Goal: Task Accomplishment & Management: Use online tool/utility

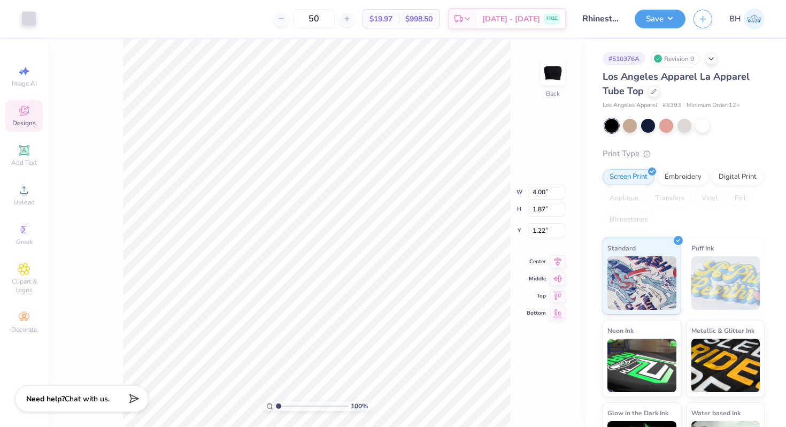
type input "2.99"
type input "1.40"
type input "1.53"
type input "2.30"
type input "1.08"
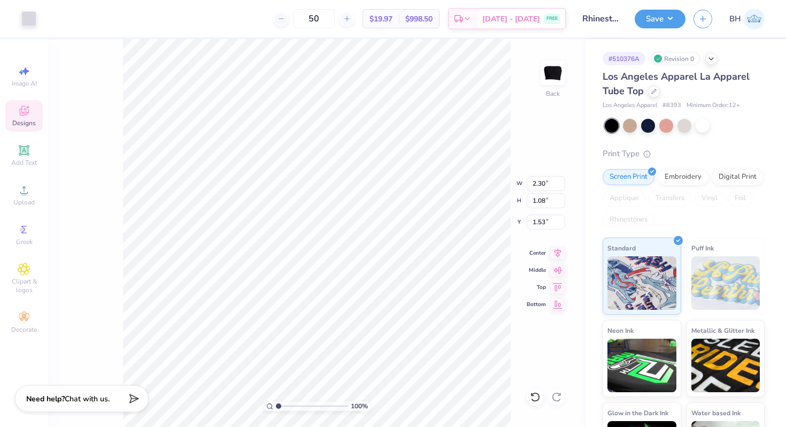
type input "1.69"
type input "2.85"
type input "1.33"
type input "2.53"
type input "1.18"
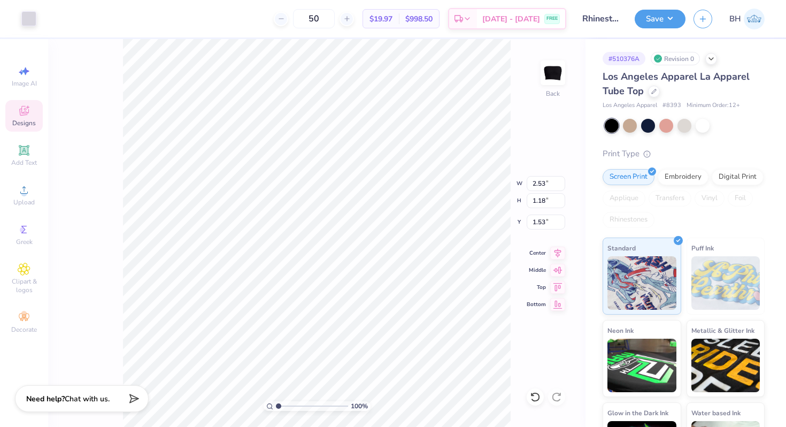
type input "1.64"
type input "2.52"
type input "1.18"
type input "1.64"
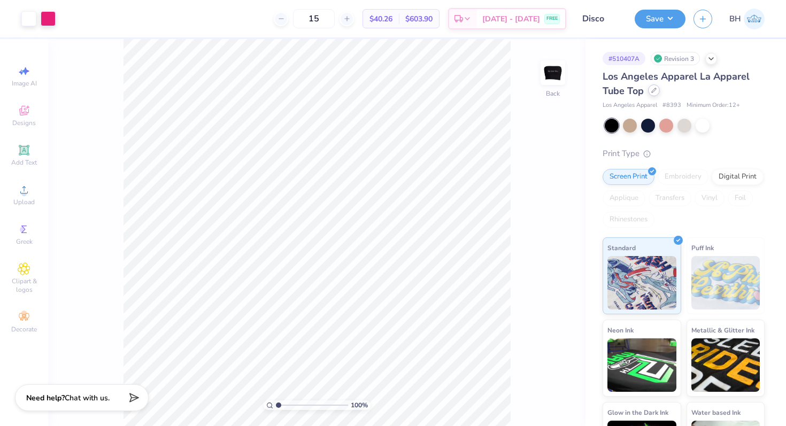
click at [648, 91] on div at bounding box center [654, 90] width 12 height 12
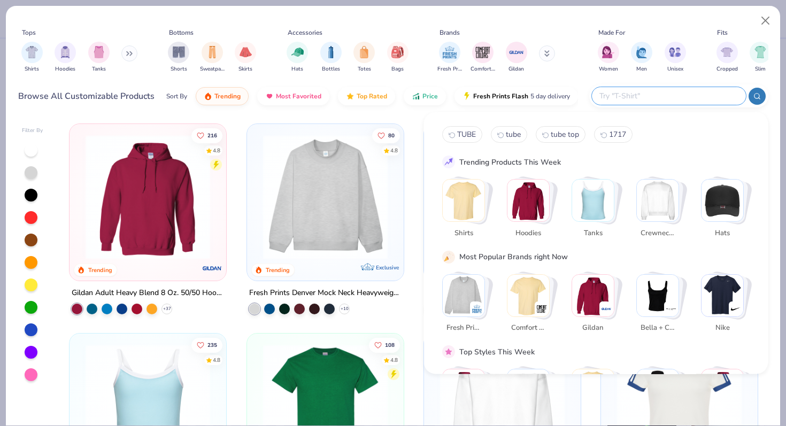
click at [671, 99] on input "text" at bounding box center [668, 96] width 140 height 12
paste input "83293gd"
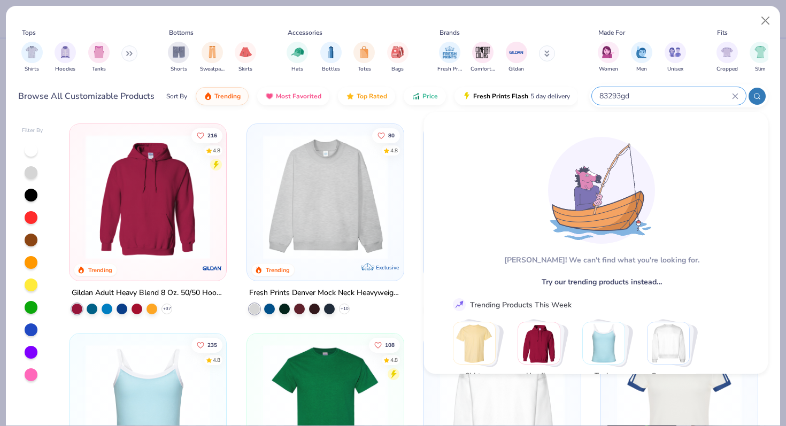
click at [684, 94] on input "83293gd" at bounding box center [665, 96] width 134 height 12
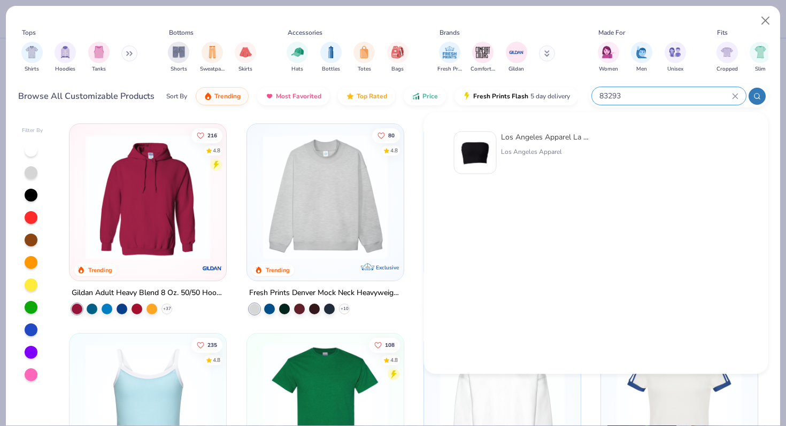
type input "83293"
click at [556, 141] on div "Los Angeles Apparel La Apparel Tube Top" at bounding box center [546, 137] width 90 height 11
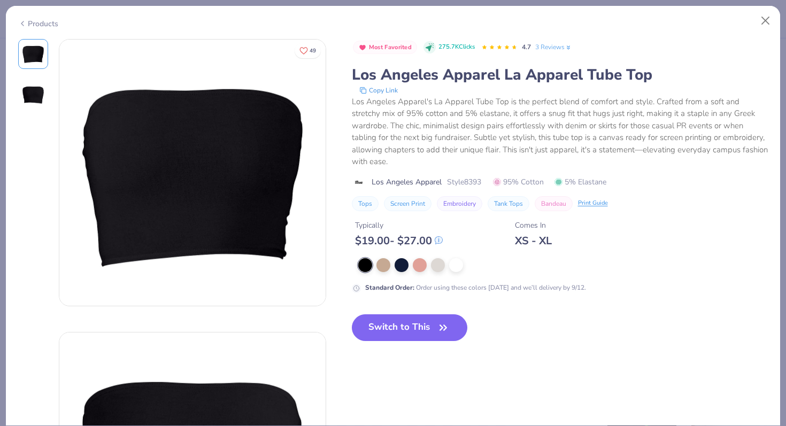
click at [30, 91] on img at bounding box center [33, 95] width 26 height 26
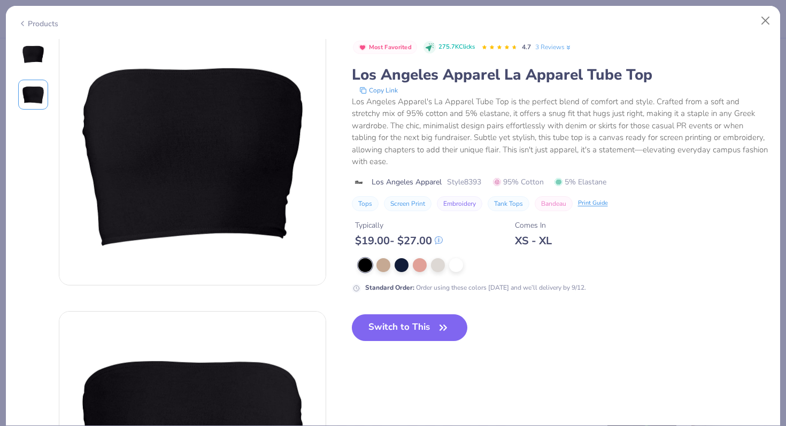
scroll to position [3, 0]
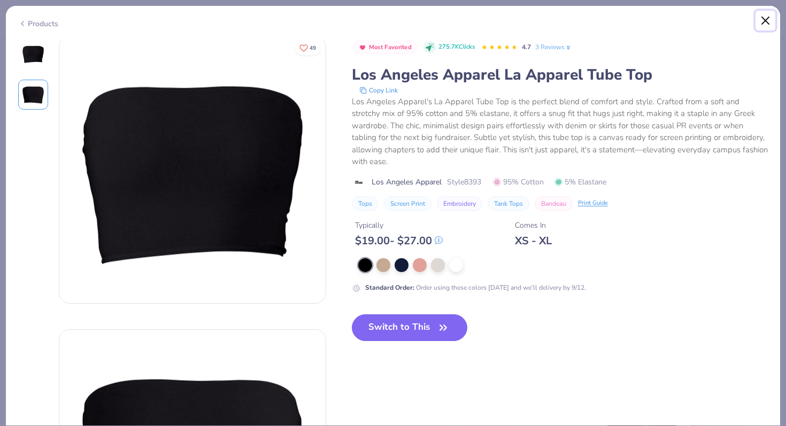
click at [769, 17] on button "Close" at bounding box center [766, 21] width 20 height 20
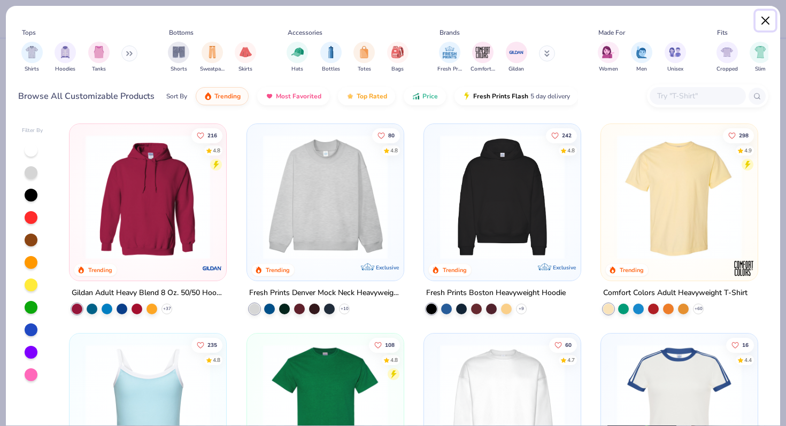
click at [762, 20] on button "Close" at bounding box center [766, 21] width 20 height 20
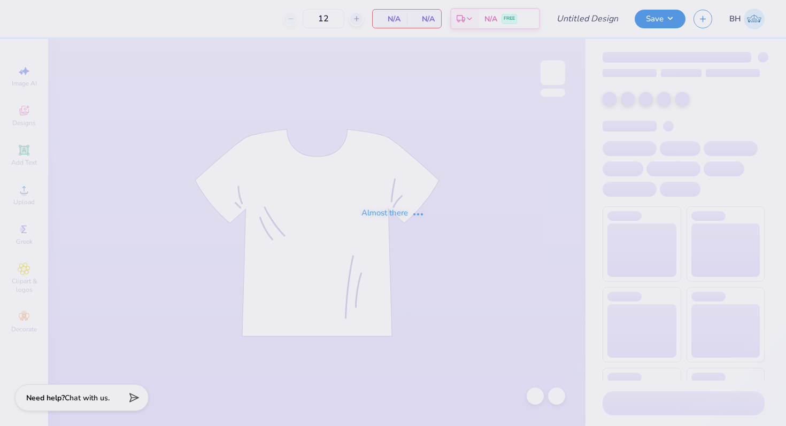
type input "in progress"
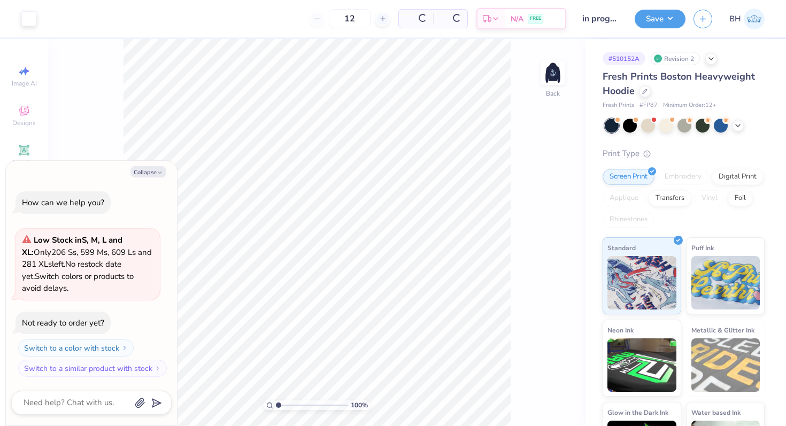
type textarea "x"
drag, startPoint x: 280, startPoint y: 403, endPoint x: 289, endPoint y: 401, distance: 8.7
type input "2.43"
click at [288, 402] on input "range" at bounding box center [312, 406] width 72 height 10
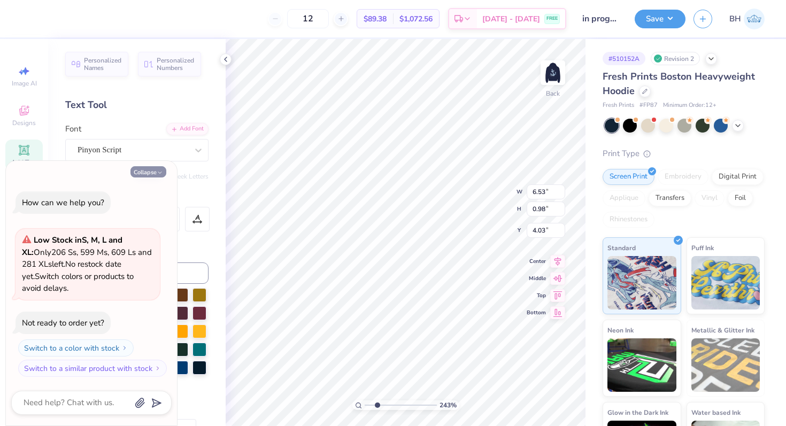
click at [152, 176] on button "Collapse" at bounding box center [148, 171] width 36 height 11
type textarea "x"
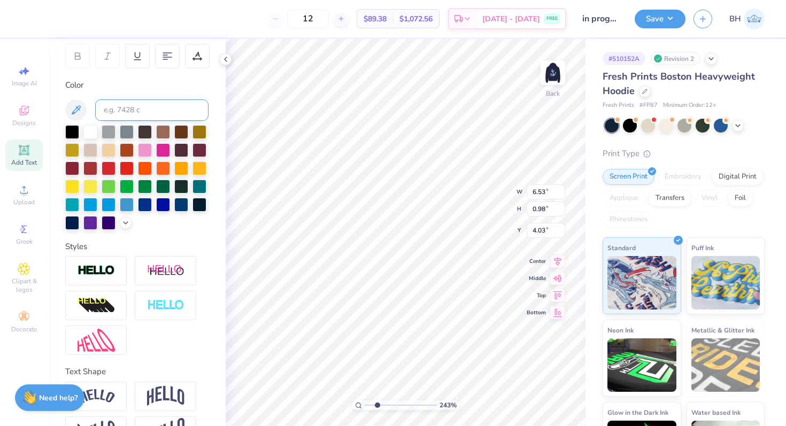
scroll to position [195, 0]
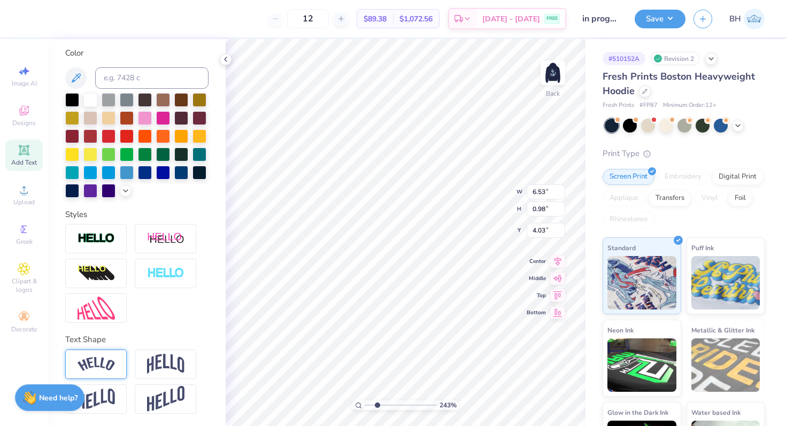
click at [111, 359] on img at bounding box center [96, 364] width 37 height 14
type input "7.03"
type input "1.81"
type input "3.62"
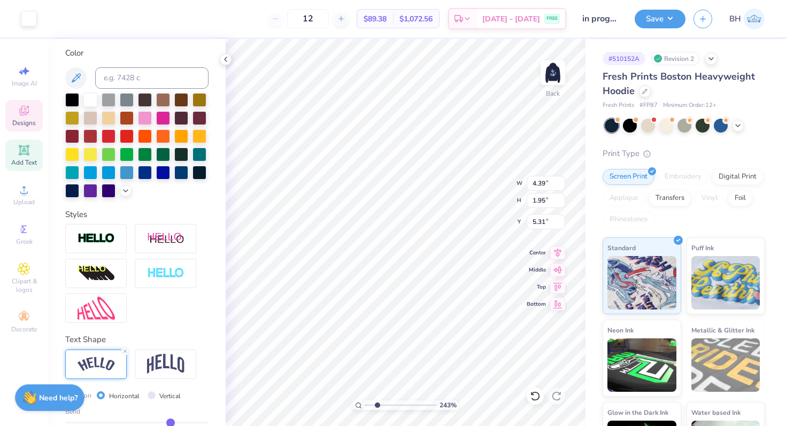
type input "7.03"
type input "1.81"
type input "3.62"
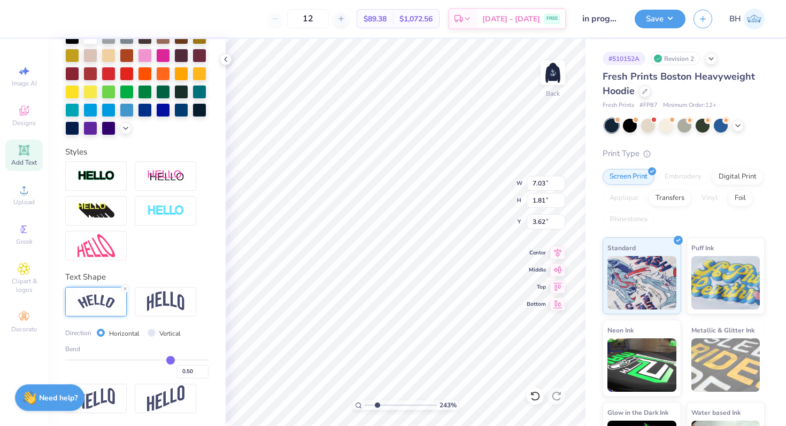
type input "0.51"
type input "0.5"
type input "0.50"
type input "0.49"
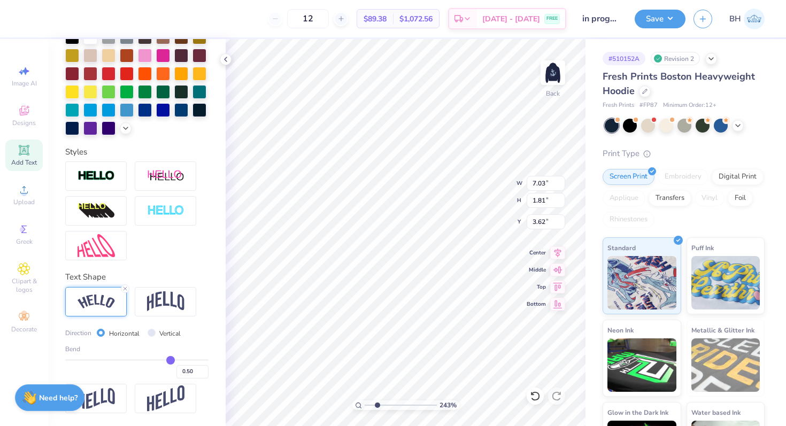
type input "0.49"
type input "0.48"
type input "0.47"
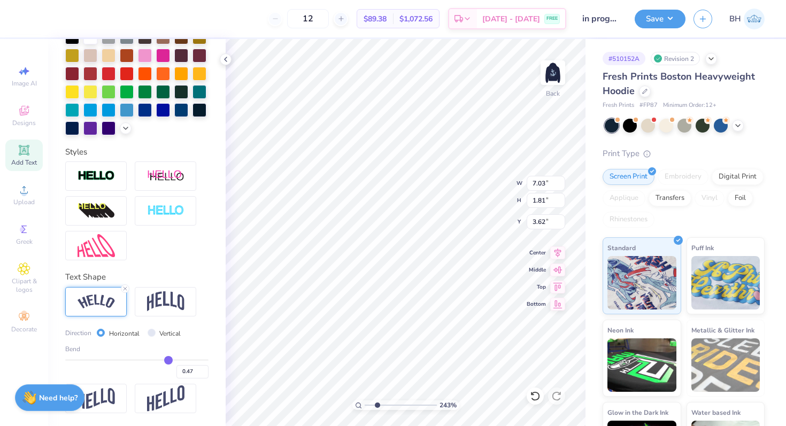
type input "0.46"
type input "0.45"
type input "0.44"
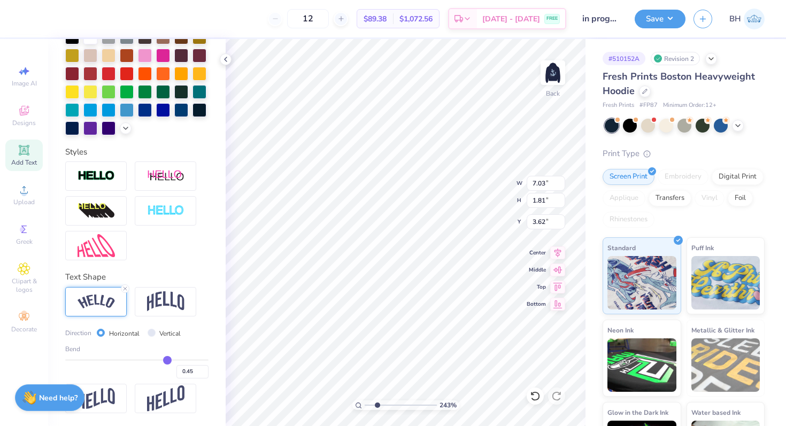
type input "0.44"
type input "0.43"
type input "0.42"
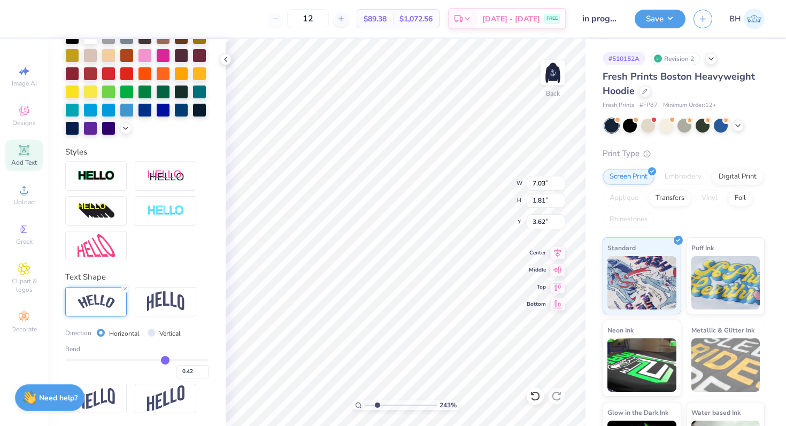
type input "0.41"
drag, startPoint x: 171, startPoint y: 359, endPoint x: 164, endPoint y: 359, distance: 7.0
type input "0.41"
click at [164, 359] on input "range" at bounding box center [136, 360] width 143 height 2
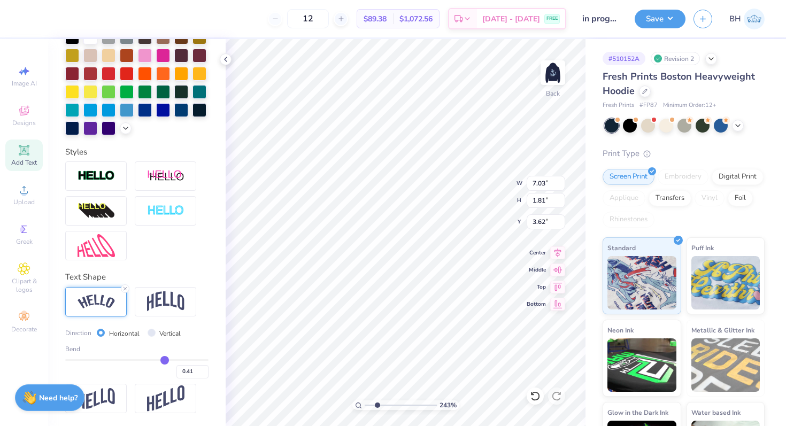
type input "6.90"
type input "1.51"
type input "3.76"
type input "5.41"
type input "2.40"
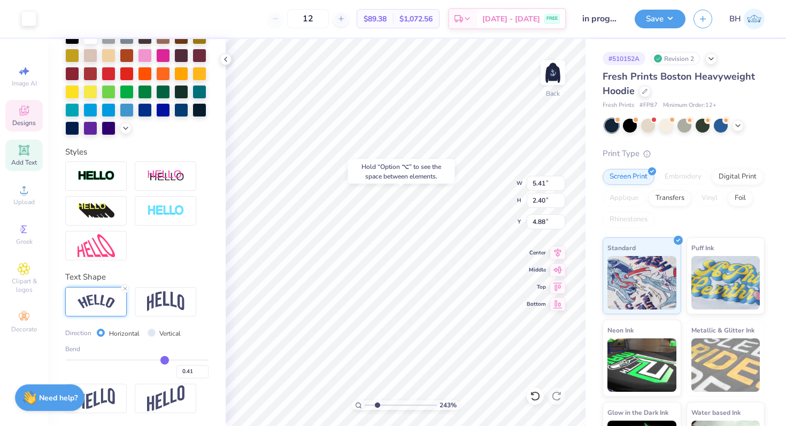
type input "4.88"
type input "3.84"
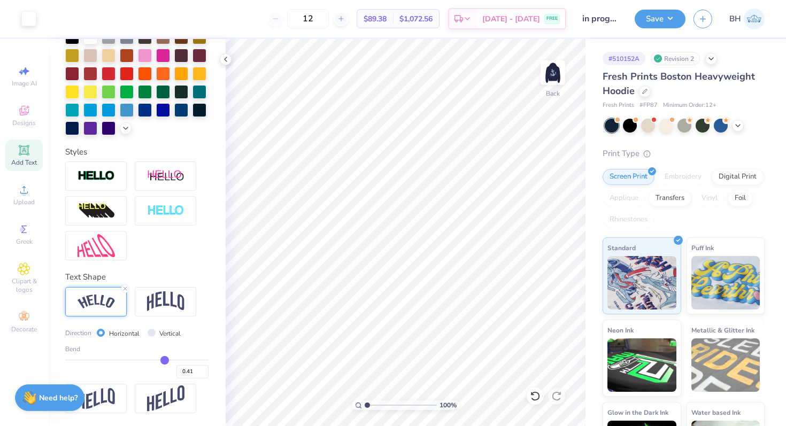
drag, startPoint x: 375, startPoint y: 403, endPoint x: 365, endPoint y: 403, distance: 10.2
type input "1"
click at [365, 403] on input "range" at bounding box center [401, 406] width 72 height 10
type input "0.44"
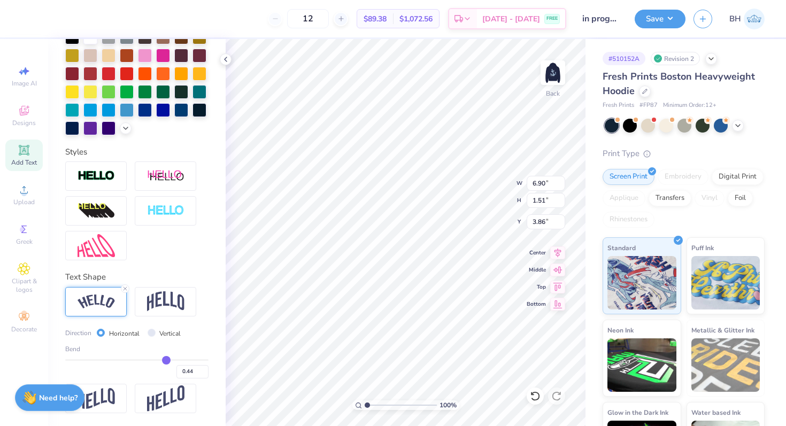
type input "0.43"
type input "0.42"
type input "0.41"
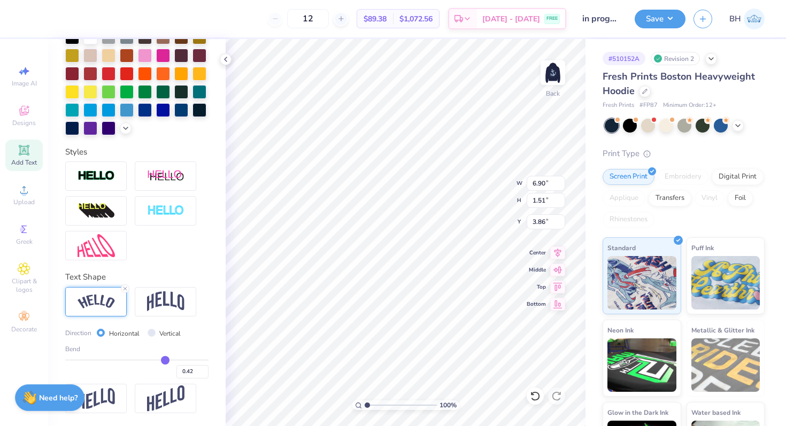
type input "0.41"
type input "0.4"
type input "0.40"
type input "0.39"
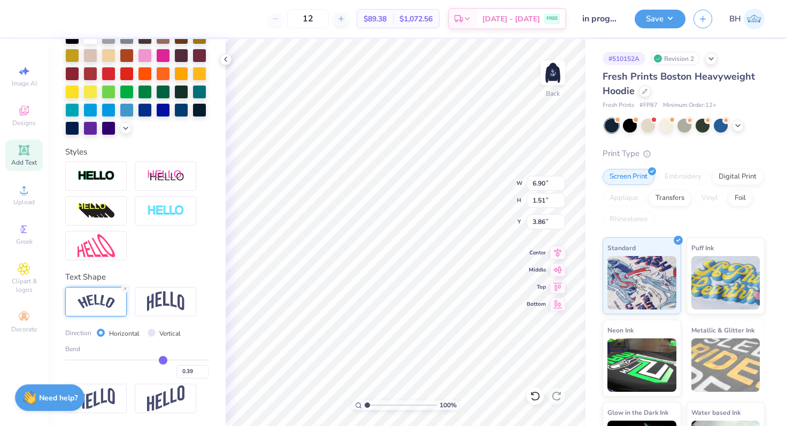
type input "0.38"
type input "0.37"
type input "0.36"
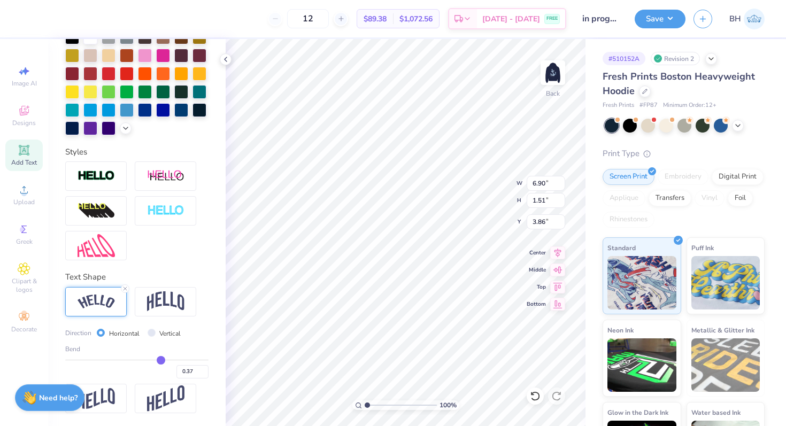
type input "0.36"
type input "0.35"
type input "0.34"
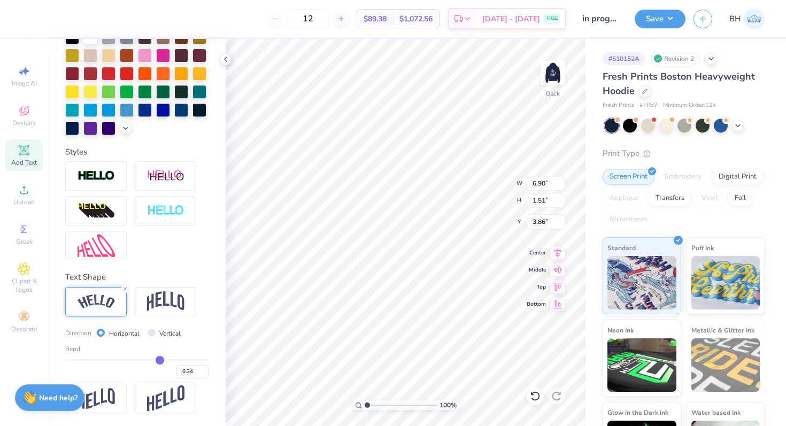
type input "0.33"
type input "0.32"
type input "0.31"
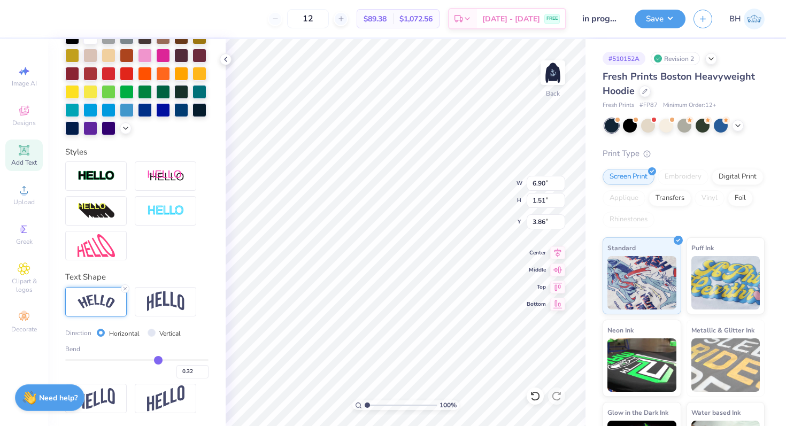
type input "0.31"
drag, startPoint x: 166, startPoint y: 359, endPoint x: 157, endPoint y: 359, distance: 9.1
type input "0.31"
click at [157, 359] on input "range" at bounding box center [136, 360] width 143 height 2
type input "6.76"
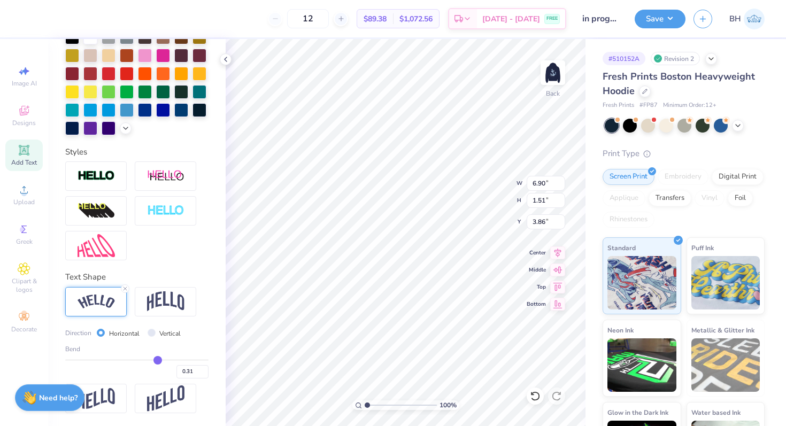
type input "1.28"
type input "3.98"
type input "0.34"
type input "0.35"
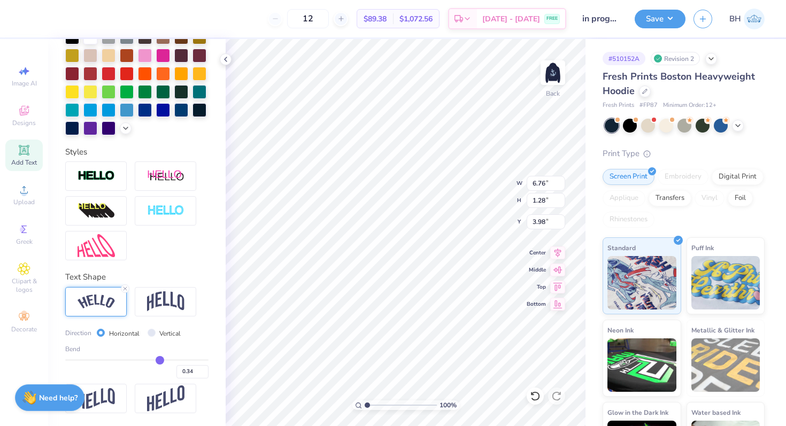
type input "0.35"
type input "0.36"
type input "0.37"
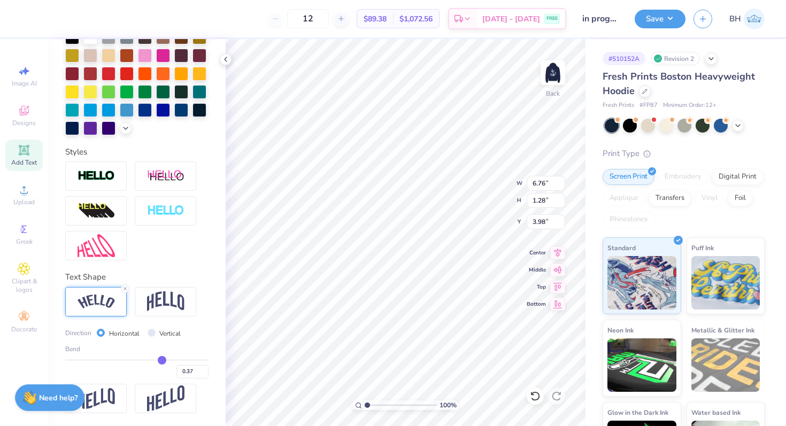
type input "0.38"
type input "0.39"
type input "0.4"
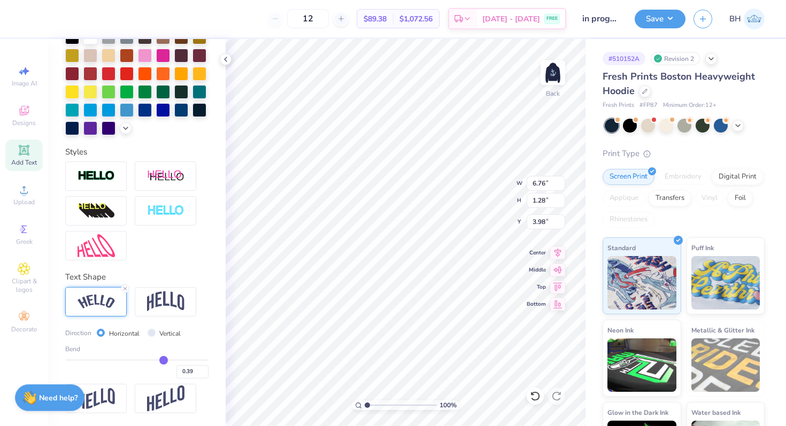
type input "0.40"
type input "0.42"
type input "0.43"
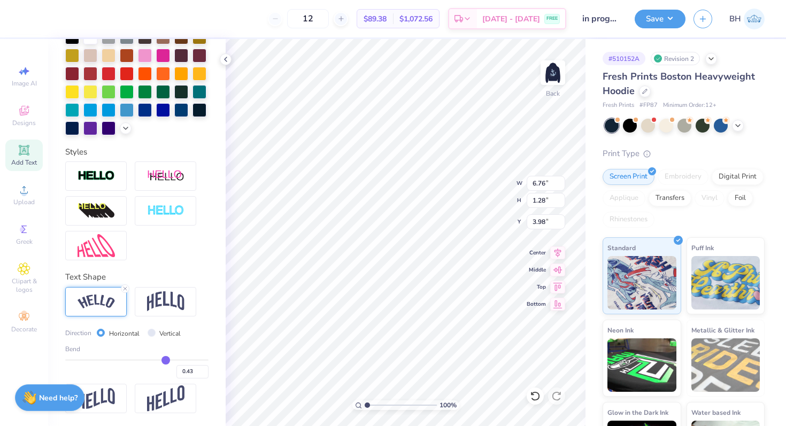
type input "0.45"
type input "0.46"
type input "0.47"
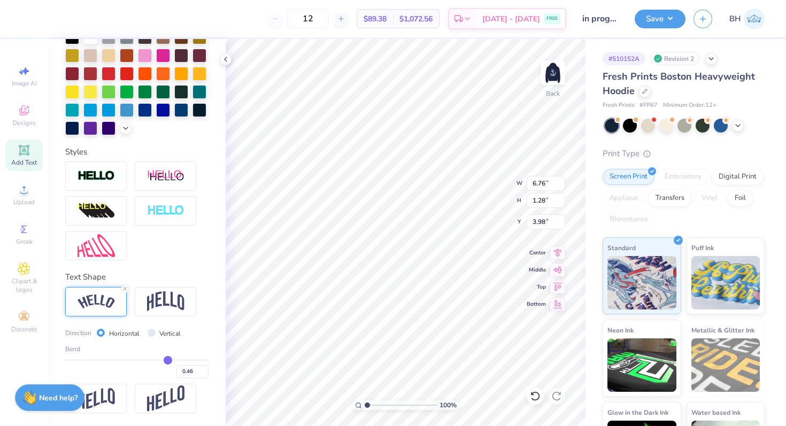
type input "0.47"
type input "0.48"
type input "0.49"
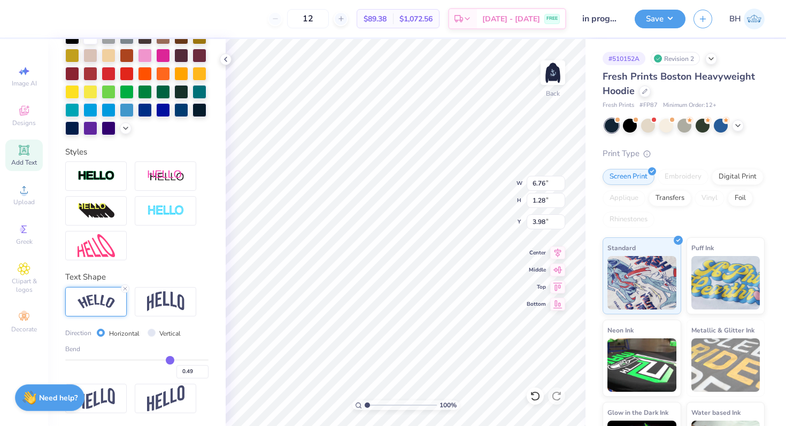
drag, startPoint x: 159, startPoint y: 359, endPoint x: 170, endPoint y: 359, distance: 10.2
type input "0.49"
click at [170, 359] on input "range" at bounding box center [136, 360] width 143 height 2
type input "7.01"
type input "1.77"
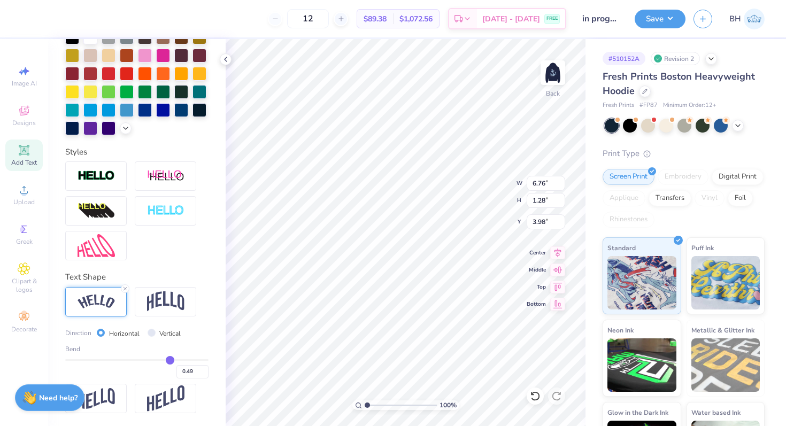
type input "3.73"
type input "0.5"
type input "0.50"
type input "0.51"
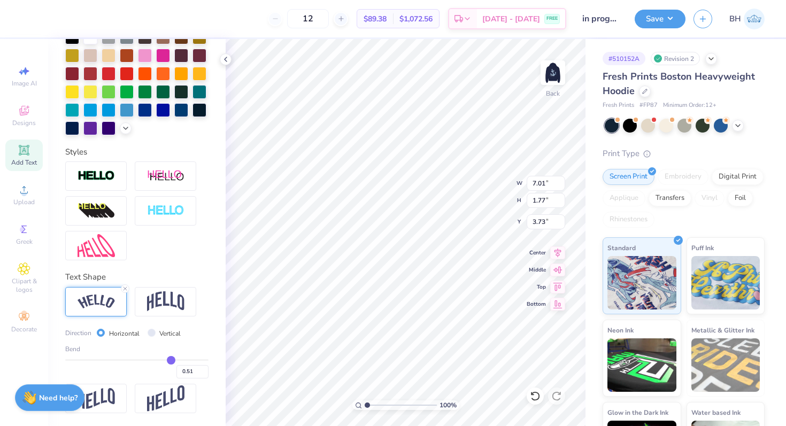
type input "0.52"
type input "0.53"
type input "0.54"
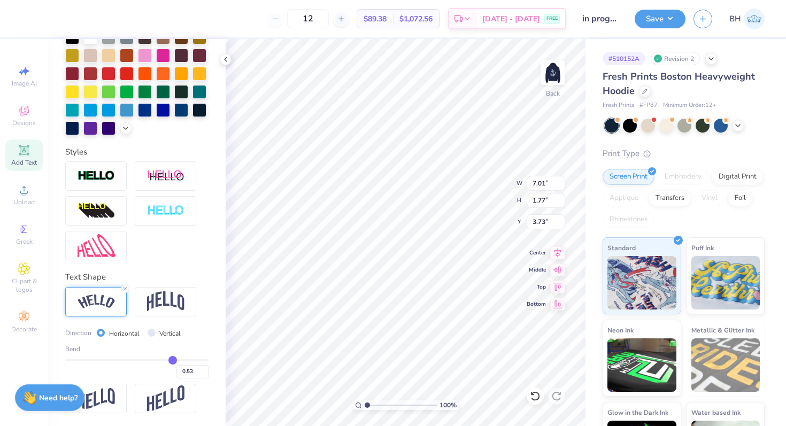
type input "0.54"
type input "0.55"
type input "0.56"
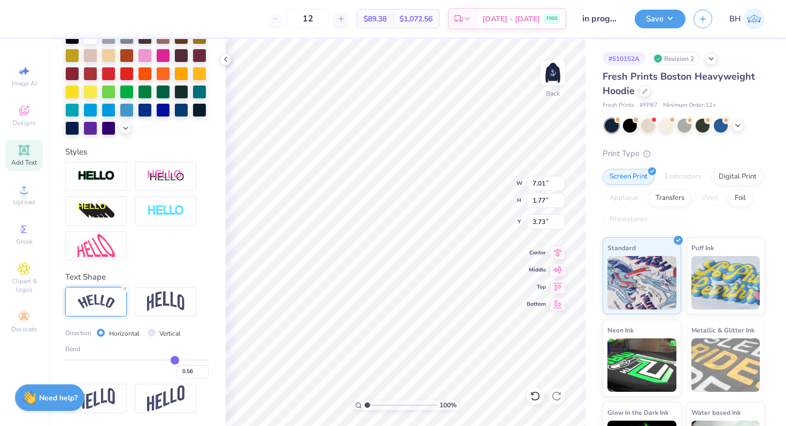
type input "0.58"
type input "0.59"
type input "0.6"
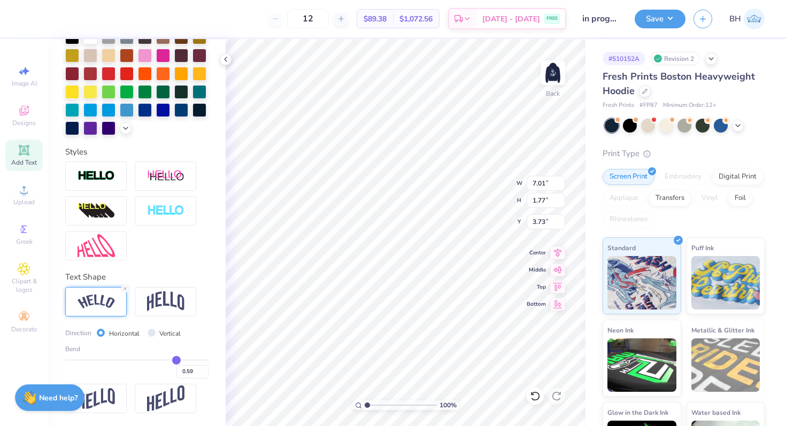
type input "0.60"
type input "0.61"
drag, startPoint x: 170, startPoint y: 359, endPoint x: 178, endPoint y: 359, distance: 8.0
type input "0.61"
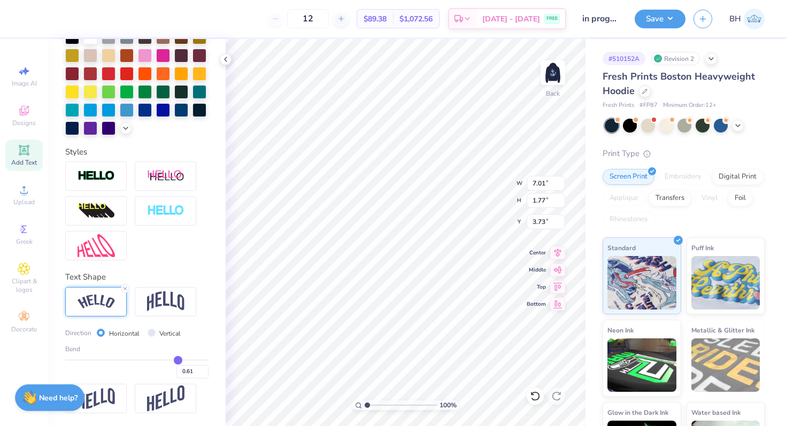
click at [178, 359] on input "range" at bounding box center [136, 360] width 143 height 2
type input "7.18"
type input "2.23"
type input "3.50"
type input "0.64"
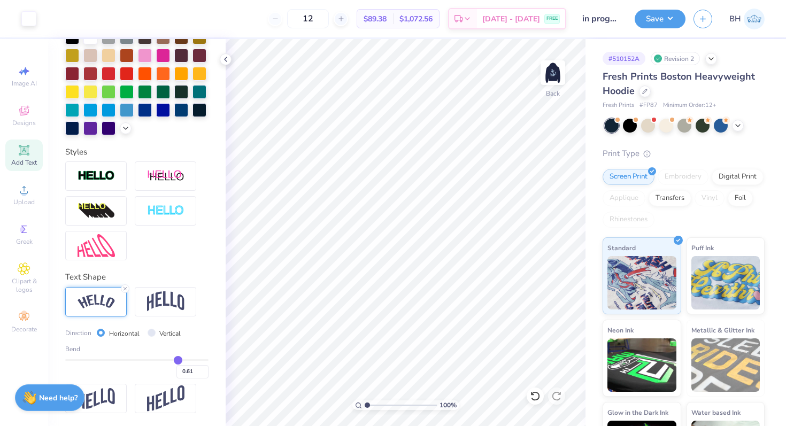
type input "0.64"
type input "0.65"
type input "0.66"
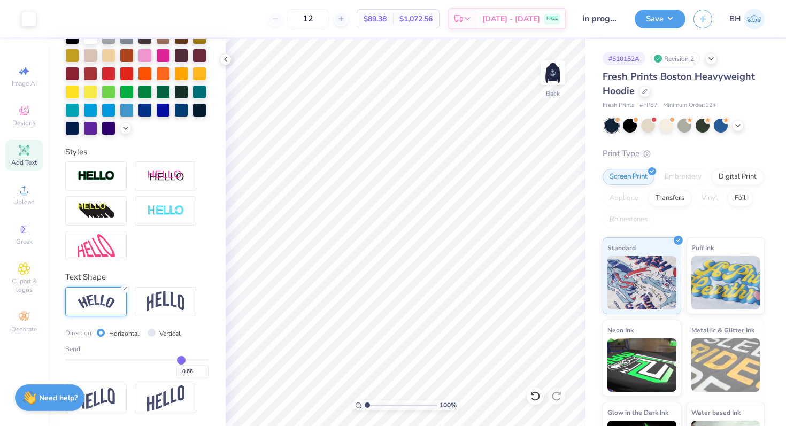
type input "0.67"
type input "0.68"
type input "0.69"
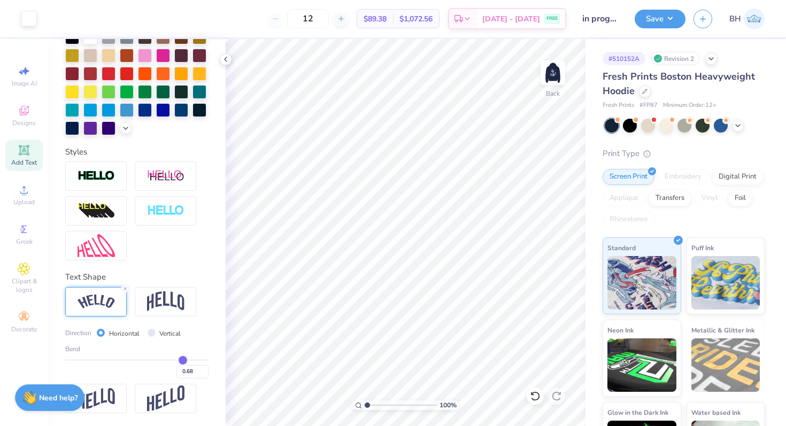
type input "0.69"
click at [183, 359] on input "range" at bounding box center [136, 360] width 143 height 2
click at [167, 297] on img at bounding box center [165, 301] width 37 height 20
click at [112, 302] on img at bounding box center [96, 302] width 37 height 14
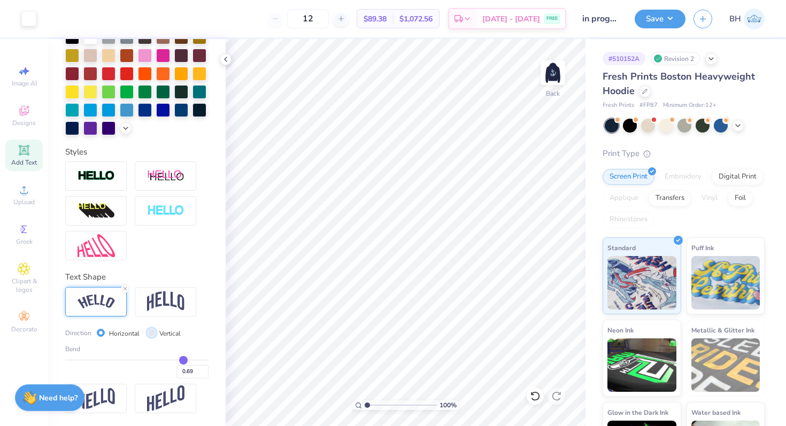
click at [151, 332] on input "Vertical" at bounding box center [152, 333] width 8 height 8
radio input "true"
click at [105, 330] on div "Horizontal" at bounding box center [118, 333] width 43 height 12
click at [102, 331] on input "Horizontal" at bounding box center [101, 333] width 8 height 8
radio input "true"
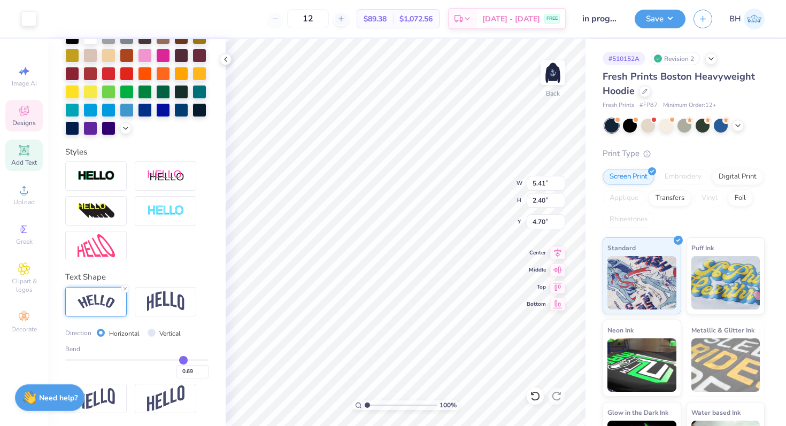
type input "4.70"
click at [531, 393] on icon at bounding box center [535, 396] width 11 height 11
click at [533, 393] on icon at bounding box center [535, 396] width 11 height 11
click at [535, 393] on icon at bounding box center [535, 396] width 11 height 11
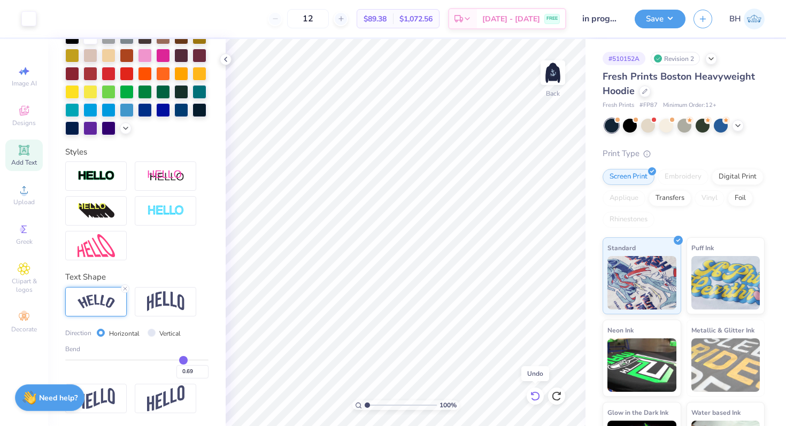
click at [535, 393] on icon at bounding box center [535, 396] width 11 height 11
click at [535, 396] on icon at bounding box center [535, 396] width 11 height 11
click at [651, 18] on button "Save" at bounding box center [660, 17] width 51 height 19
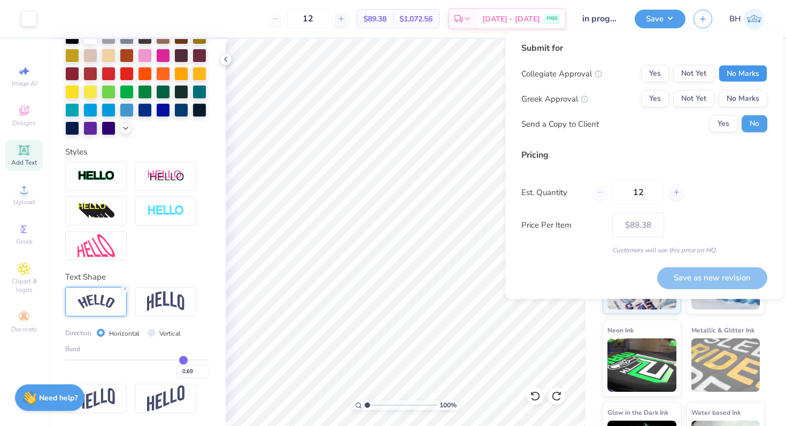
click at [748, 68] on button "No Marks" at bounding box center [743, 73] width 49 height 17
click at [663, 75] on button "Yes" at bounding box center [655, 73] width 28 height 17
click at [660, 99] on button "Yes" at bounding box center [655, 98] width 28 height 17
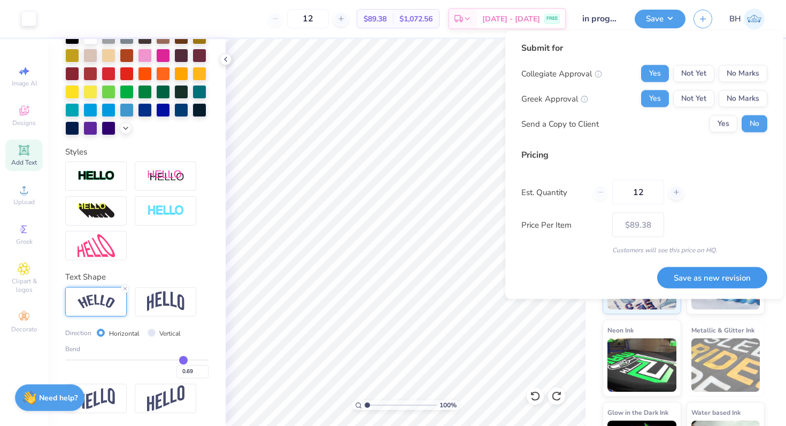
click at [705, 271] on button "Save as new revision" at bounding box center [712, 278] width 110 height 22
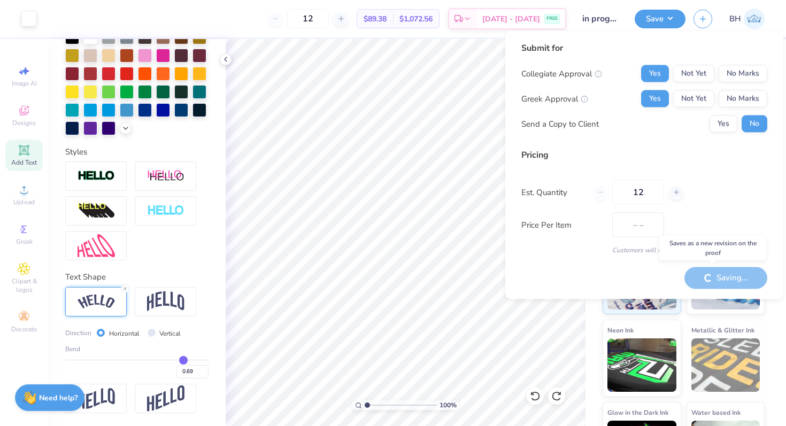
type input "$89.38"
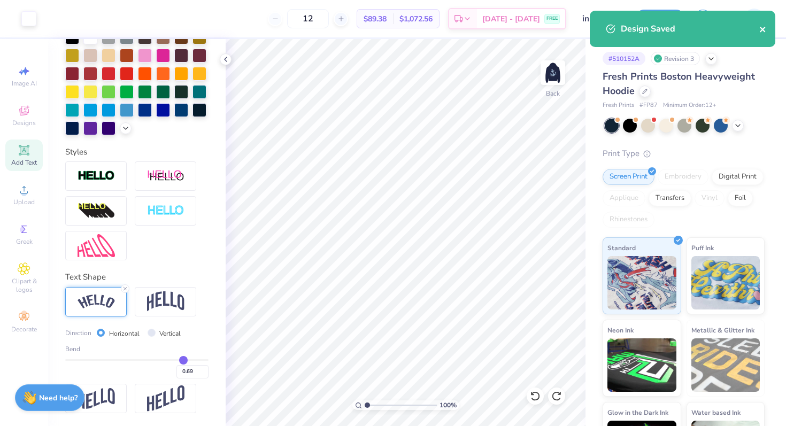
click at [766, 26] on icon "close" at bounding box center [762, 29] width 7 height 9
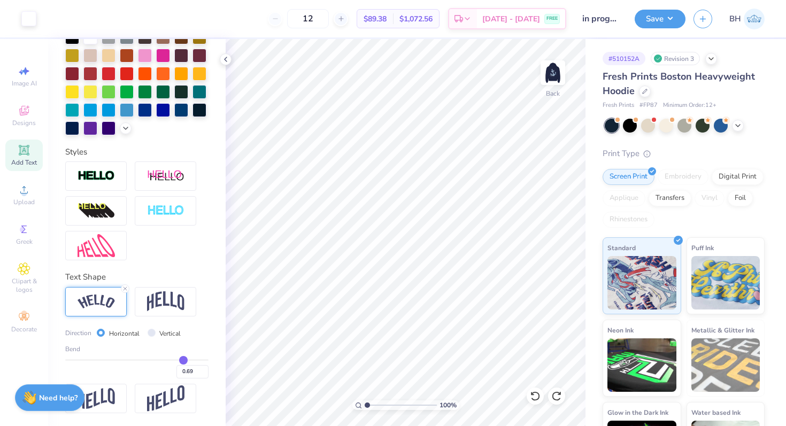
click at [754, 13] on div "Design Saved" at bounding box center [683, 11] width 190 height 4
click at [742, 16] on link "BH" at bounding box center [746, 19] width 35 height 21
